Goal: Task Accomplishment & Management: Manage account settings

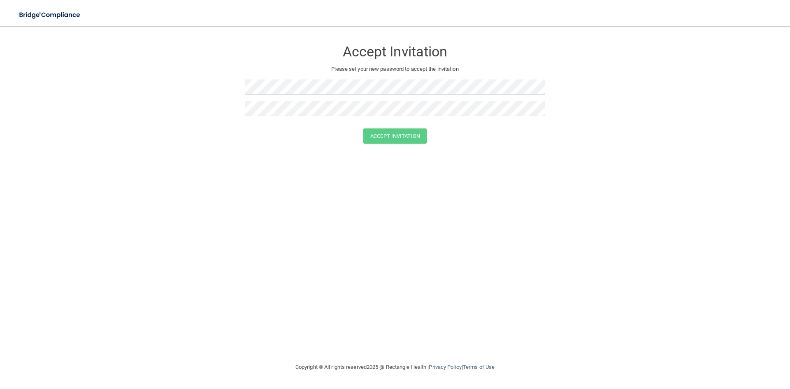
click at [348, 98] on div at bounding box center [395, 89] width 300 height 21
click at [374, 130] on button "Accept Invitation" at bounding box center [394, 135] width 63 height 15
click at [387, 152] on button "Accept Invitation" at bounding box center [394, 147] width 63 height 15
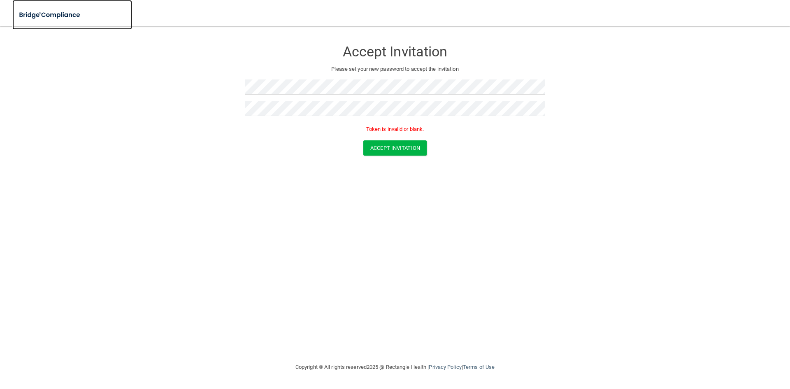
click at [42, 15] on img at bounding box center [50, 15] width 76 height 17
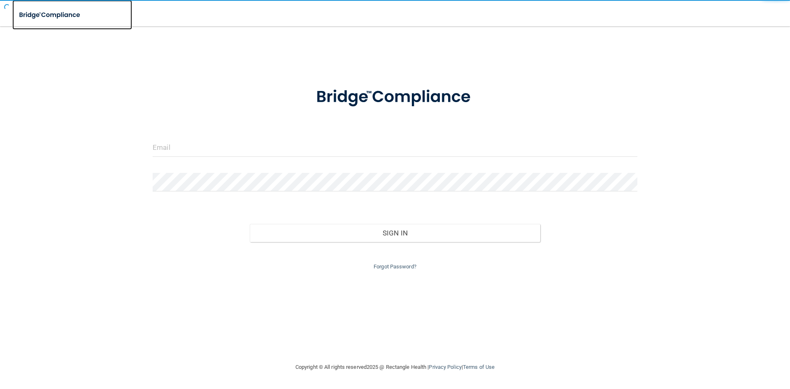
click at [44, 13] on img at bounding box center [50, 15] width 76 height 17
click at [45, 13] on img at bounding box center [50, 15] width 76 height 17
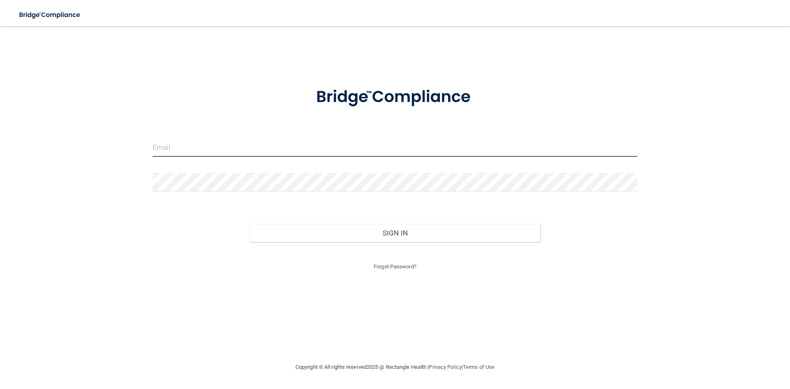
click at [190, 146] on input "email" at bounding box center [395, 147] width 484 height 19
type input "[EMAIL_ADDRESS][DOMAIN_NAME]"
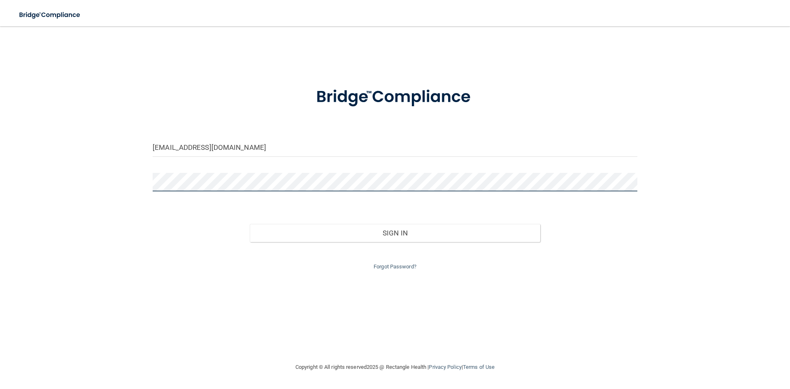
click at [250, 224] on button "Sign In" at bounding box center [395, 233] width 291 height 18
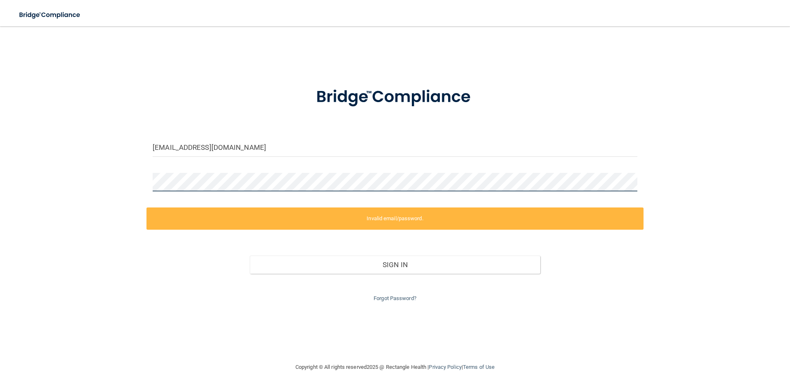
click at [47, 145] on div "[EMAIL_ADDRESS][DOMAIN_NAME] Invalid email/password. You don't have permission …" at bounding box center [394, 194] width 757 height 319
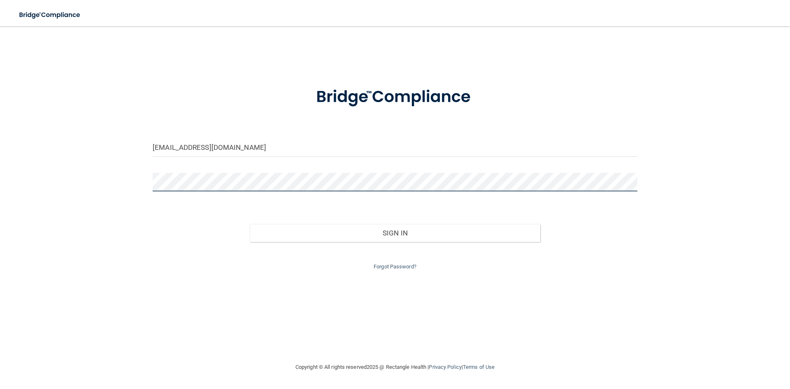
click at [250, 224] on button "Sign In" at bounding box center [395, 233] width 291 height 18
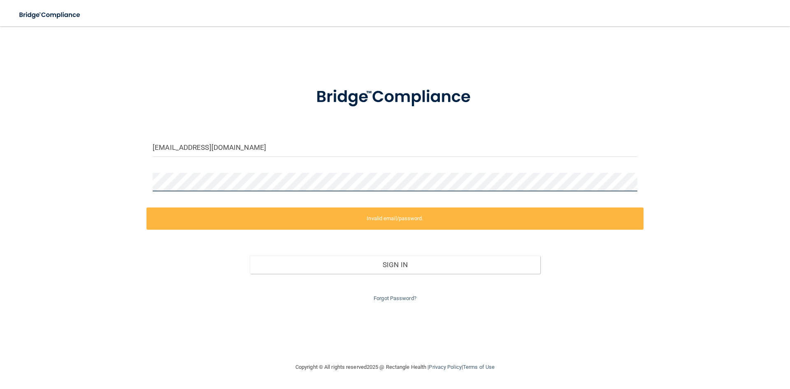
click at [119, 176] on div "[EMAIL_ADDRESS][DOMAIN_NAME] Invalid email/password. You don't have permission …" at bounding box center [394, 194] width 757 height 319
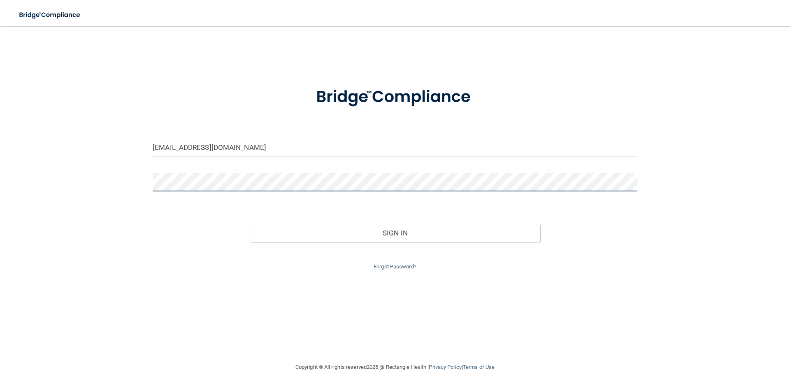
click at [250, 224] on button "Sign In" at bounding box center [395, 233] width 291 height 18
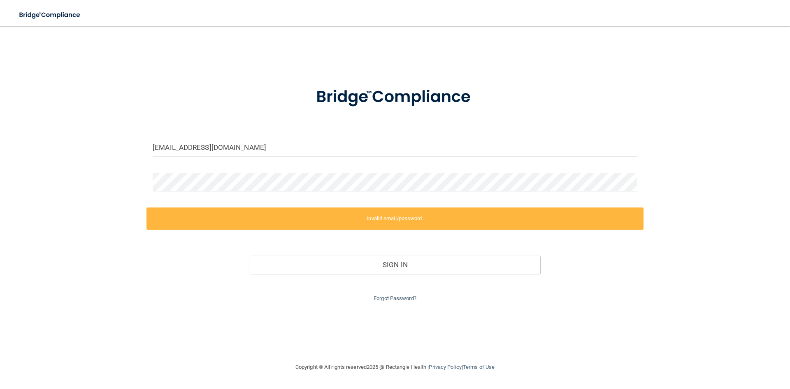
click at [407, 294] on div "Forgot Password?" at bounding box center [394, 288] width 497 height 30
click at [409, 301] on div "Forgot Password?" at bounding box center [394, 288] width 497 height 30
click at [404, 296] on link "Forgot Password?" at bounding box center [394, 298] width 43 height 6
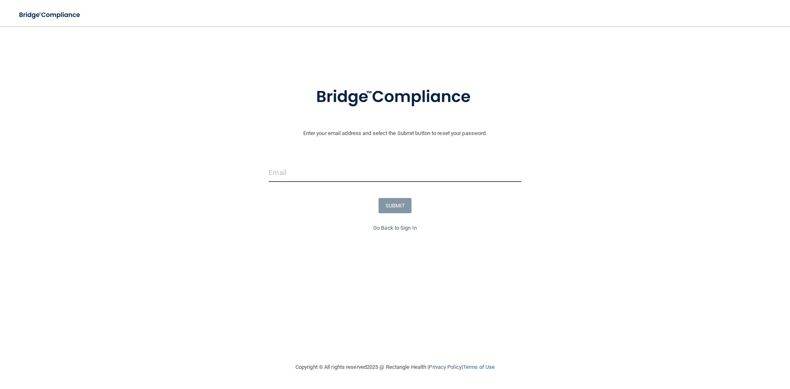
click at [361, 171] on input "email" at bounding box center [395, 172] width 252 height 19
type input "[EMAIL_ADDRESS][DOMAIN_NAME]"
click at [387, 205] on button "SUBMIT" at bounding box center [394, 205] width 33 height 15
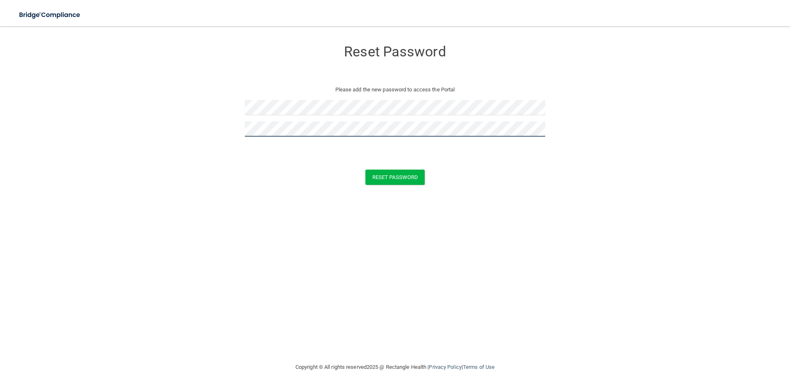
click at [365, 169] on button "Reset Password" at bounding box center [394, 176] width 59 height 15
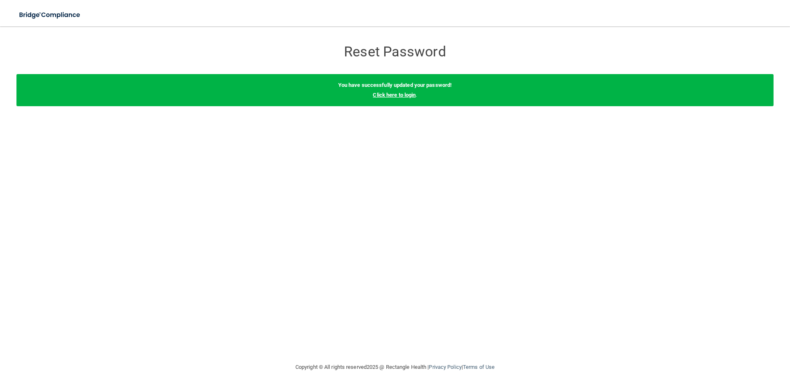
click at [394, 96] on link "Click here to login" at bounding box center [394, 95] width 43 height 6
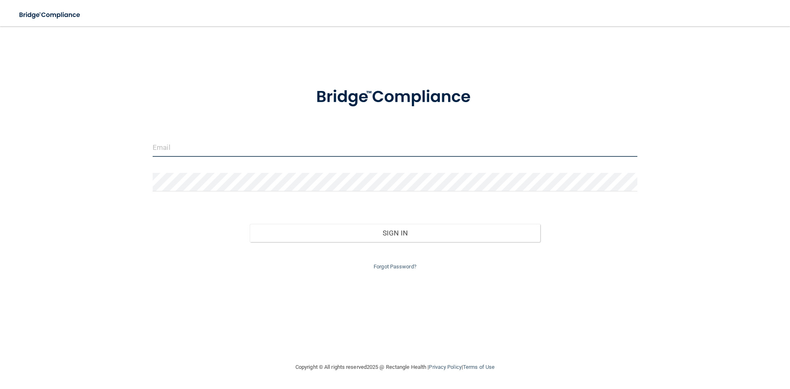
click at [213, 149] on input "email" at bounding box center [395, 147] width 484 height 19
type input "[EMAIL_ADDRESS][DOMAIN_NAME]"
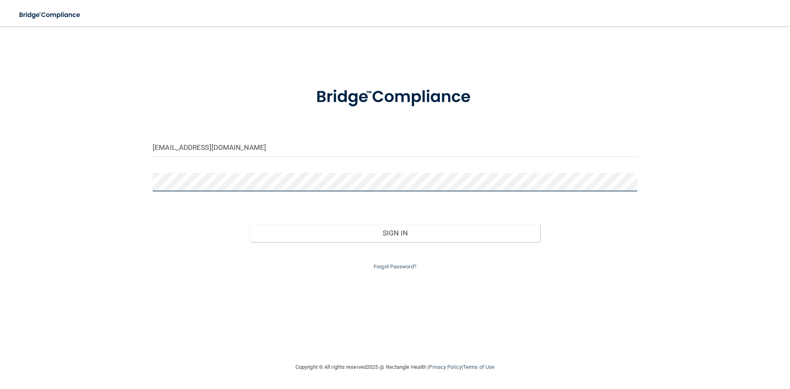
click at [250, 224] on button "Sign In" at bounding box center [395, 233] width 291 height 18
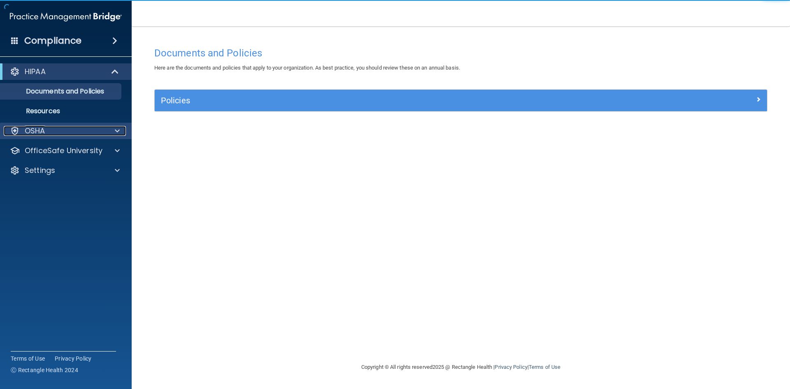
click at [79, 129] on div "OSHA" at bounding box center [55, 131] width 102 height 10
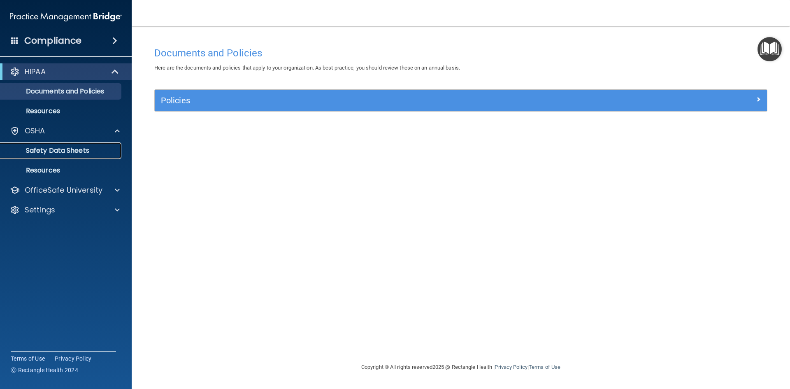
click at [82, 148] on p "Safety Data Sheets" at bounding box center [61, 150] width 112 height 8
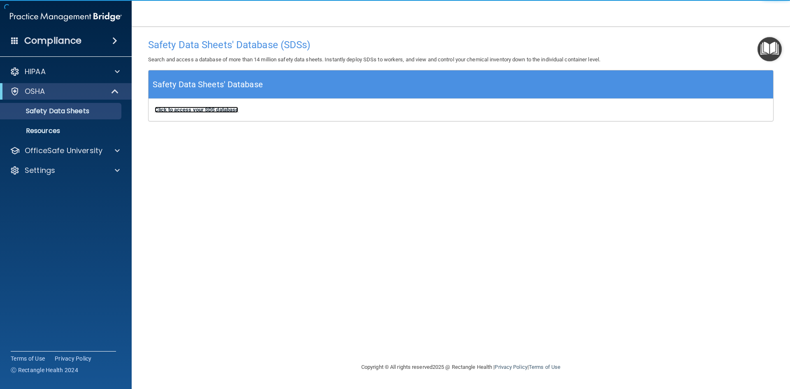
click at [222, 110] on b "Click to access your SDS database" at bounding box center [196, 110] width 83 height 6
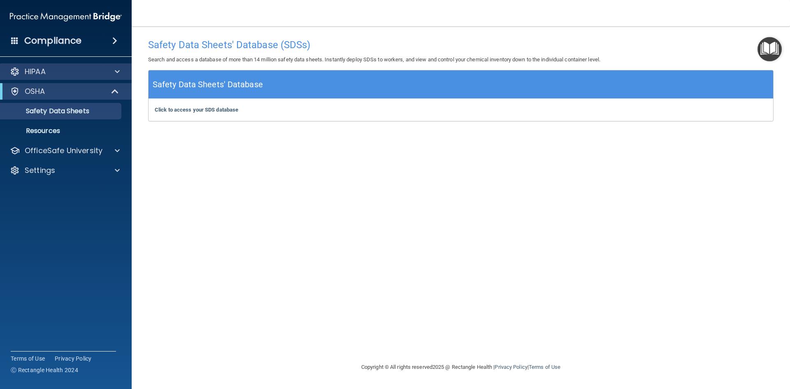
click at [73, 67] on div "HIPAA" at bounding box center [66, 71] width 132 height 16
click at [85, 40] on div "Compliance" at bounding box center [66, 41] width 132 height 18
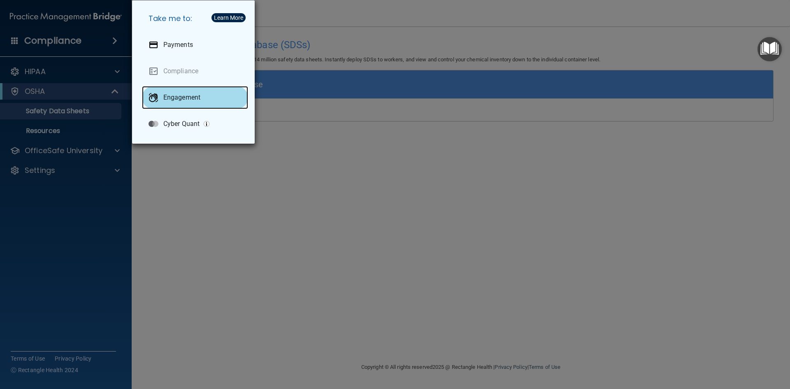
click at [185, 103] on div "Engagement" at bounding box center [195, 97] width 106 height 23
click at [374, 48] on div "Take me to: Payments Compliance Engagement Cyber Quant" at bounding box center [395, 194] width 790 height 389
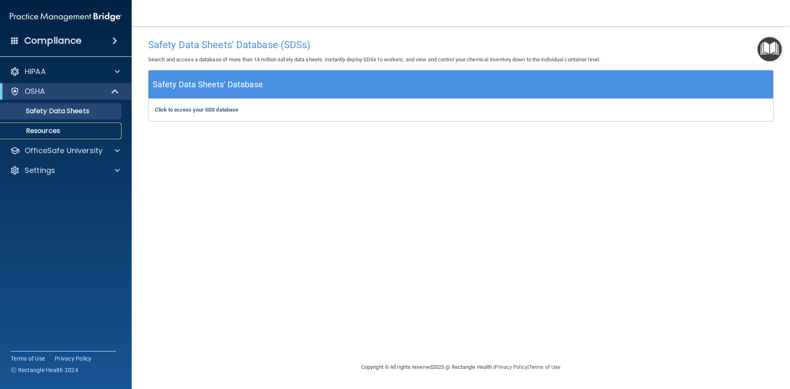
click at [77, 132] on p "Resources" at bounding box center [61, 131] width 112 height 8
